Goal: Information Seeking & Learning: Find specific fact

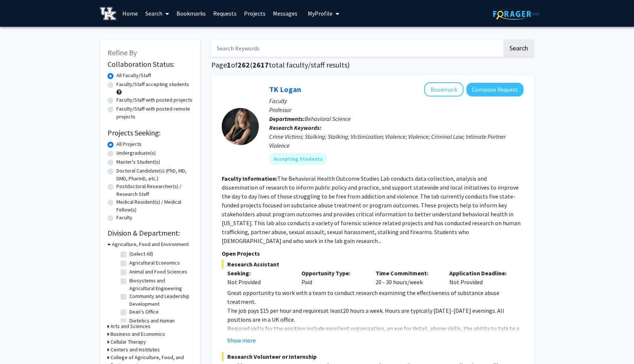
click at [234, 52] on input "Search Keywords" at bounding box center [356, 48] width 291 height 17
type input "psychology"
click at [521, 50] on button "Search" at bounding box center [518, 48] width 30 height 17
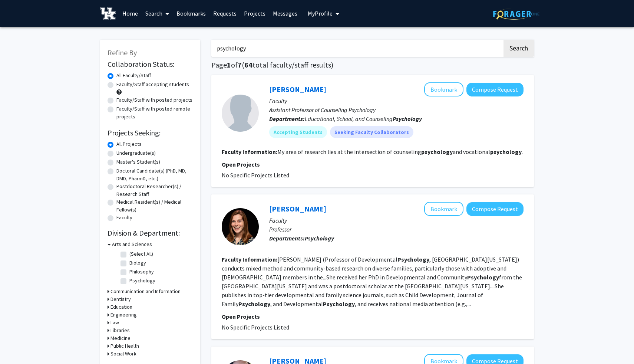
drag, startPoint x: 369, startPoint y: 53, endPoint x: 223, endPoint y: 54, distance: 146.0
click at [223, 54] on input "psychology" at bounding box center [356, 48] width 291 height 17
drag, startPoint x: 255, startPoint y: 46, endPoint x: 171, endPoint y: 41, distance: 83.5
